Goal: Information Seeking & Learning: Compare options

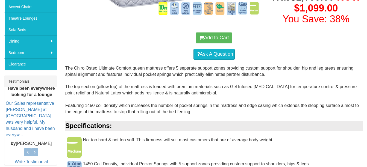
scroll to position [10, 0]
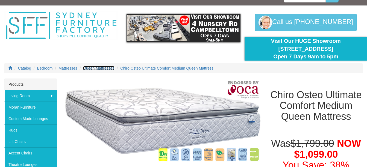
click at [103, 69] on span "Queen Mattresses" at bounding box center [98, 68] width 31 height 4
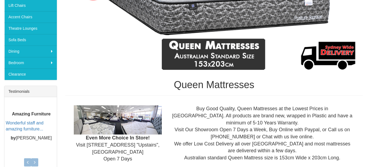
scroll to position [292, 0]
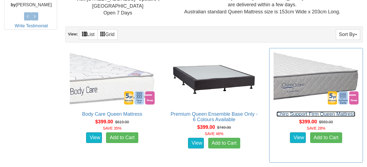
click at [300, 113] on link "Chiro Support Firm Queen Mattress" at bounding box center [315, 113] width 79 height 5
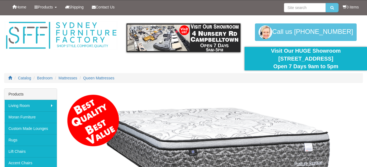
scroll to position [255, 0]
